Goal: Task Accomplishment & Management: Use online tool/utility

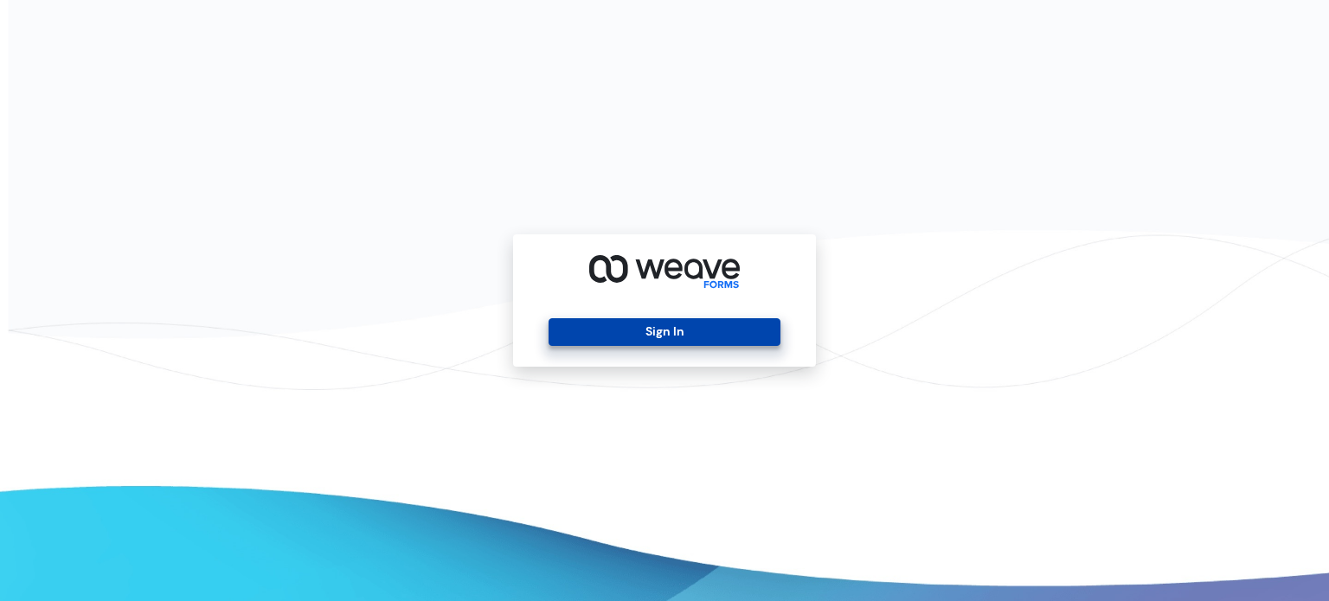
click at [684, 335] on button "Sign In" at bounding box center [664, 332] width 231 height 28
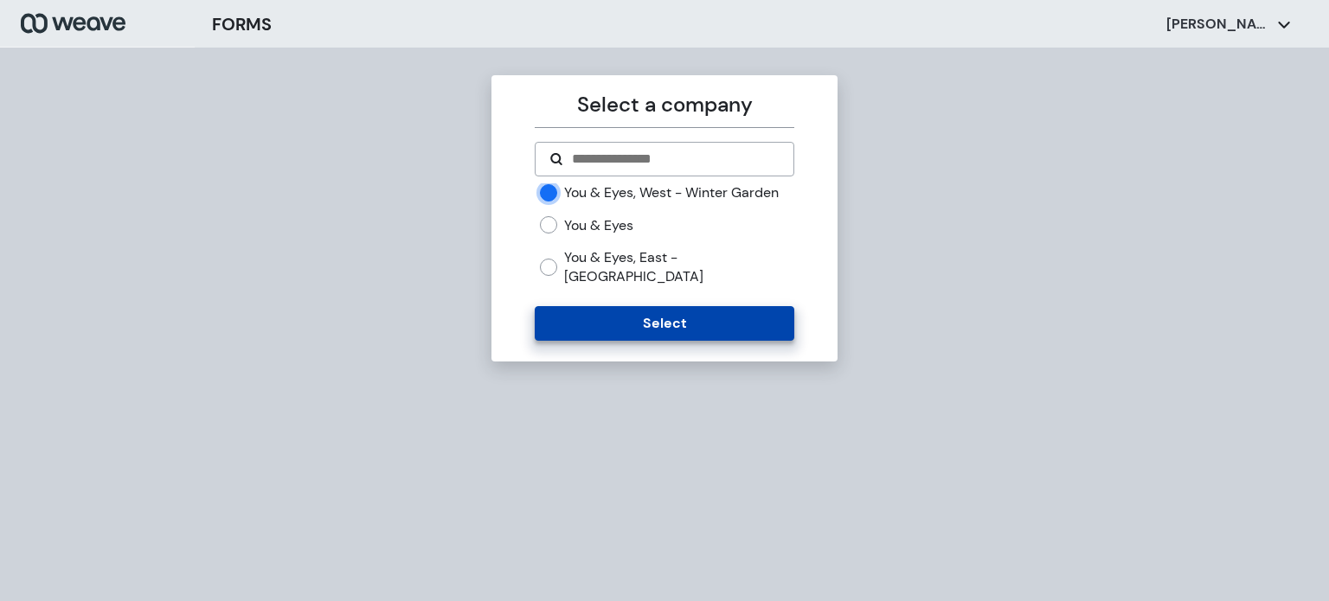
click at [646, 319] on button "Select" at bounding box center [664, 323] width 259 height 35
